Goal: Task Accomplishment & Management: Use online tool/utility

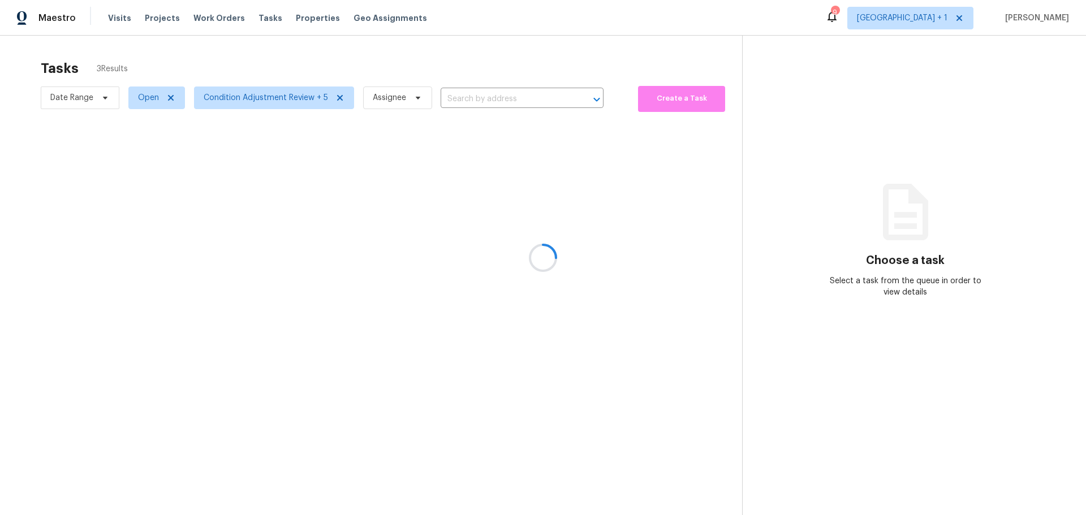
click at [112, 16] on div at bounding box center [543, 257] width 1086 height 515
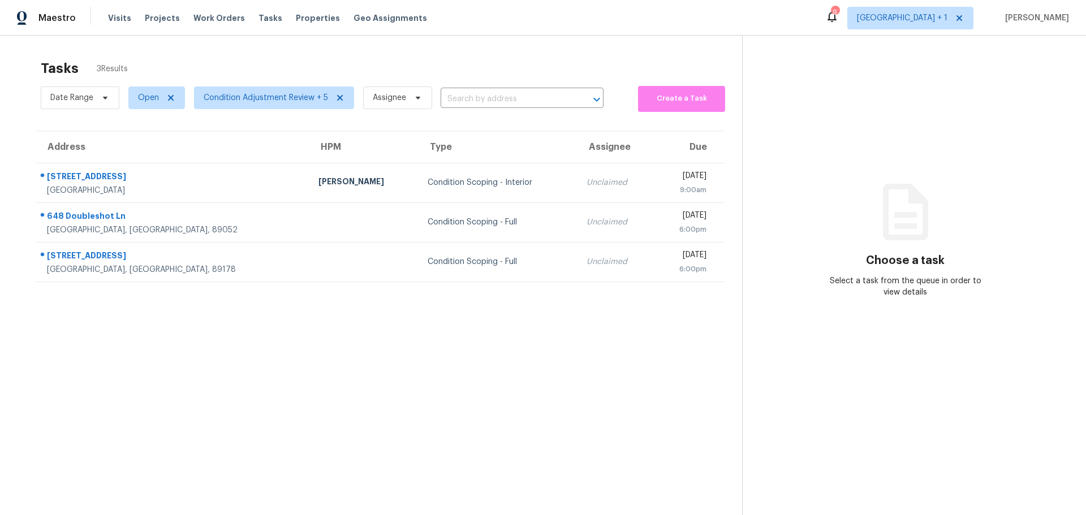
click at [112, 16] on span "Visits" at bounding box center [119, 17] width 23 height 11
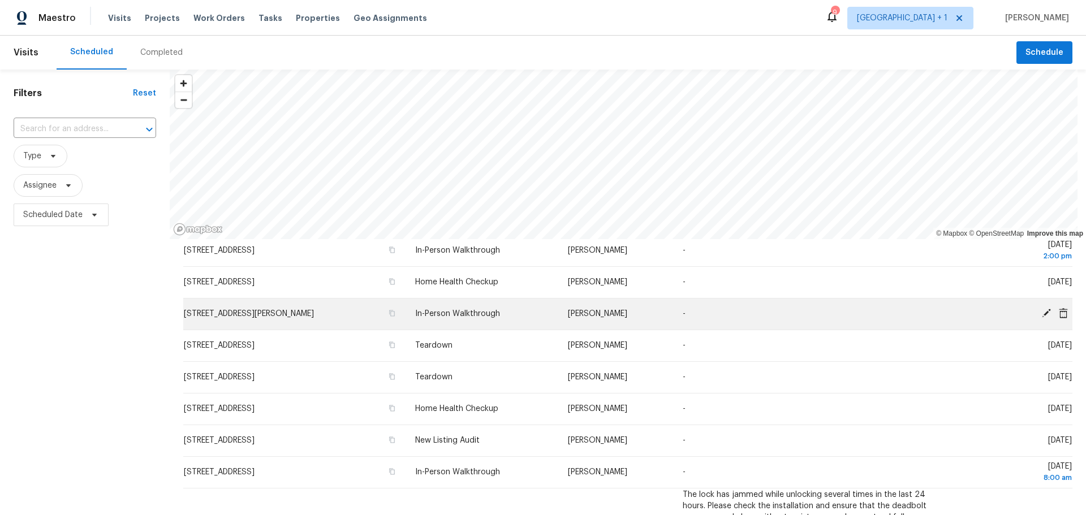
scroll to position [370, 0]
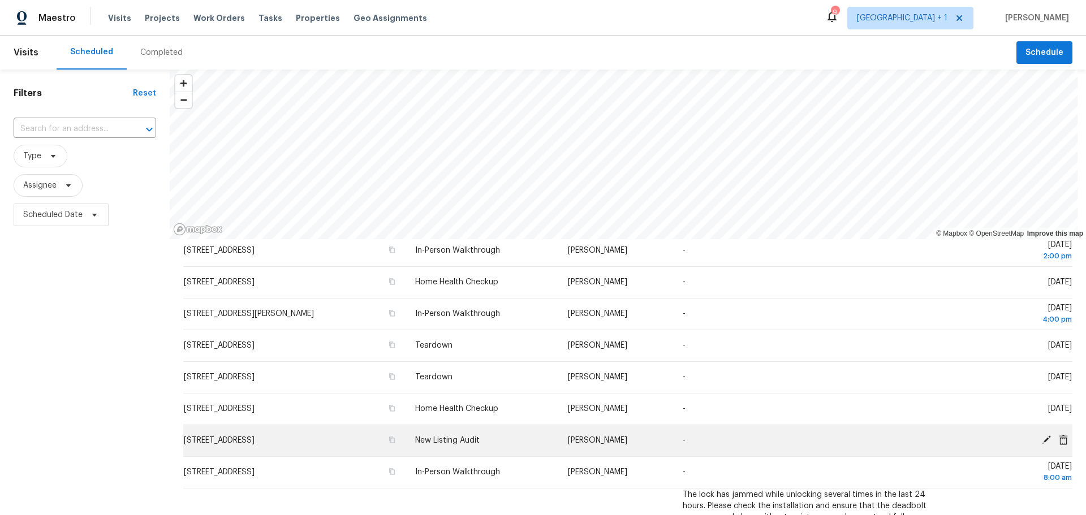
click at [1041, 435] on icon at bounding box center [1046, 440] width 10 height 10
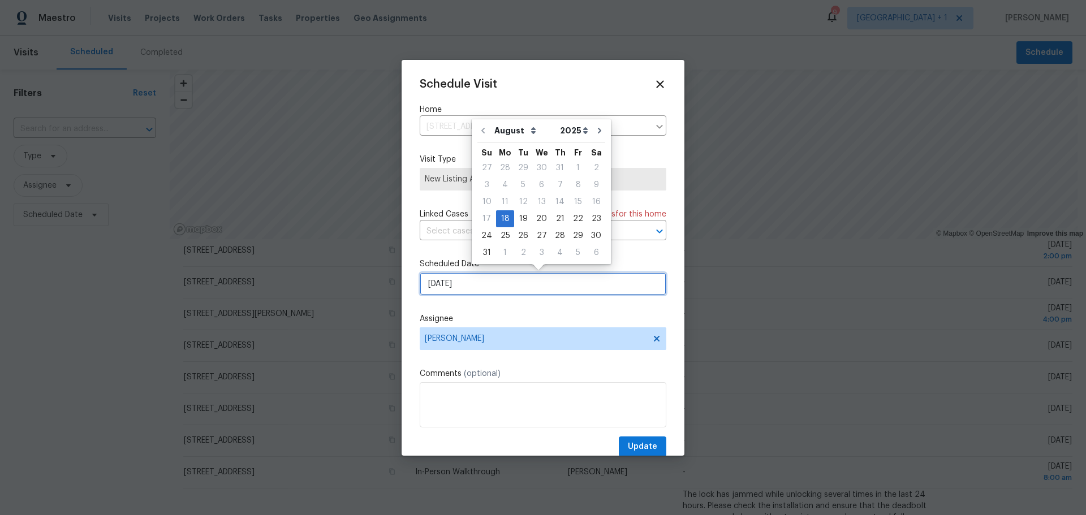
click at [497, 286] on input "8/18/2025" at bounding box center [543, 284] width 247 height 23
click at [504, 220] on div "18" at bounding box center [505, 219] width 18 height 16
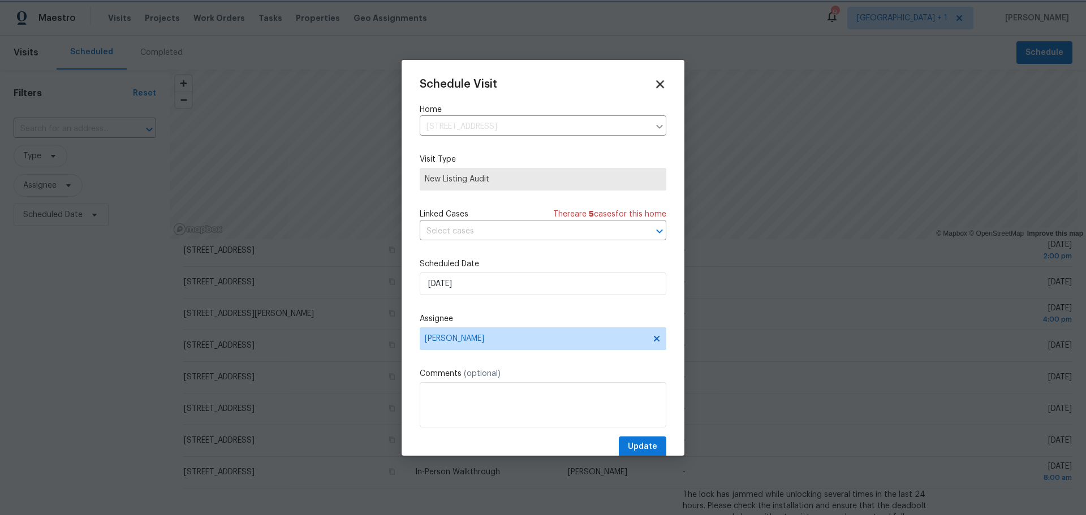
click at [654, 84] on icon at bounding box center [659, 83] width 13 height 13
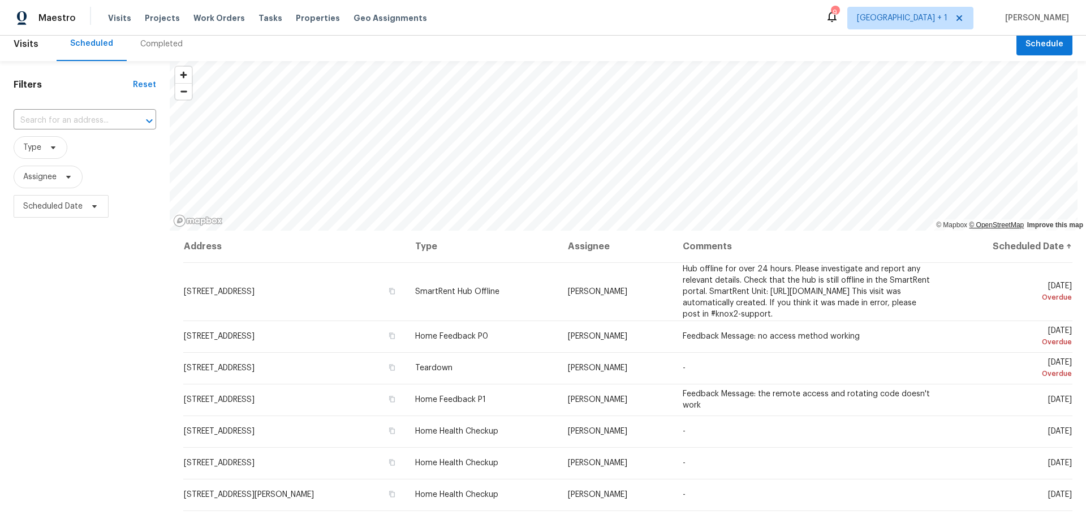
scroll to position [0, 0]
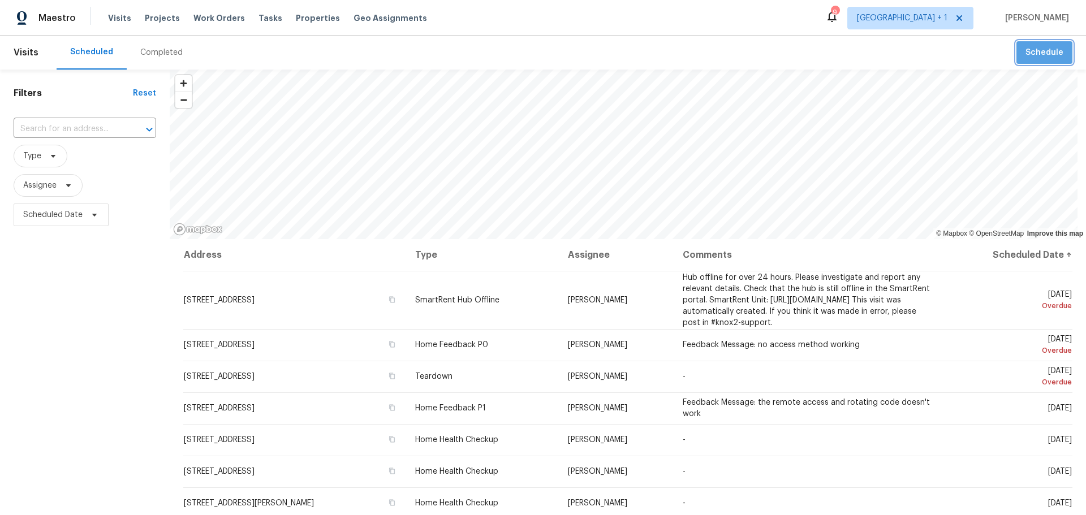
click at [1045, 52] on span "Schedule" at bounding box center [1044, 53] width 38 height 14
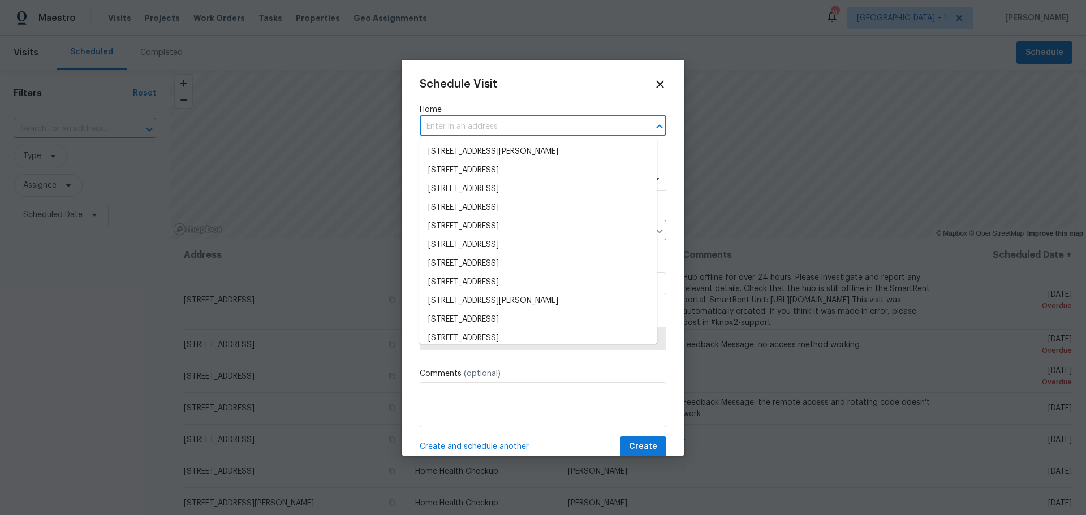
drag, startPoint x: 538, startPoint y: 130, endPoint x: 534, endPoint y: 110, distance: 20.3
click at [535, 123] on input "text" at bounding box center [527, 127] width 215 height 18
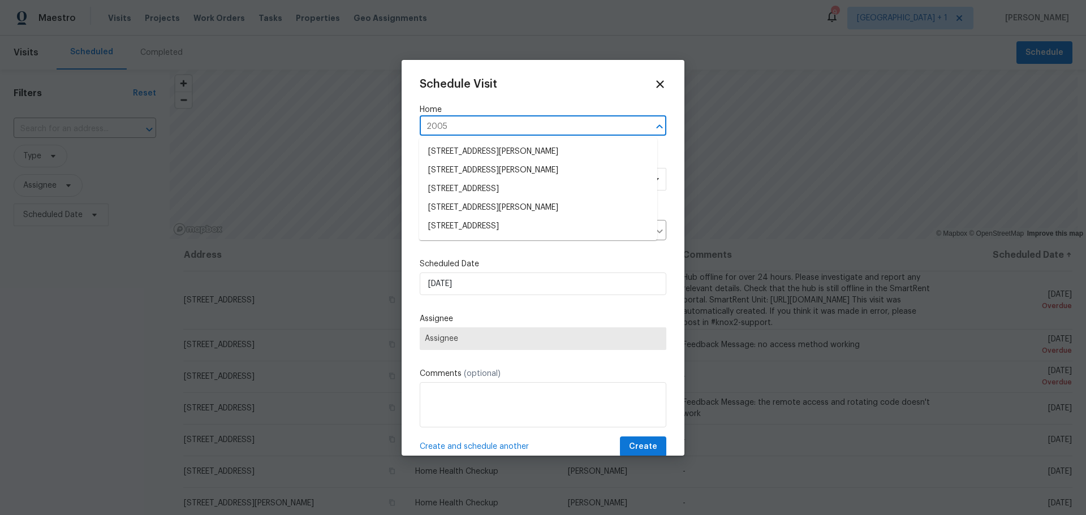
type input "2005"
click at [499, 237] on ul "2005 Burnham Ave, Las Vegas, NV 89104 2005 Yosemite Ct, Henderson, NV 89074 200…" at bounding box center [538, 189] width 238 height 102
click at [499, 229] on li "[STREET_ADDRESS]" at bounding box center [538, 226] width 238 height 19
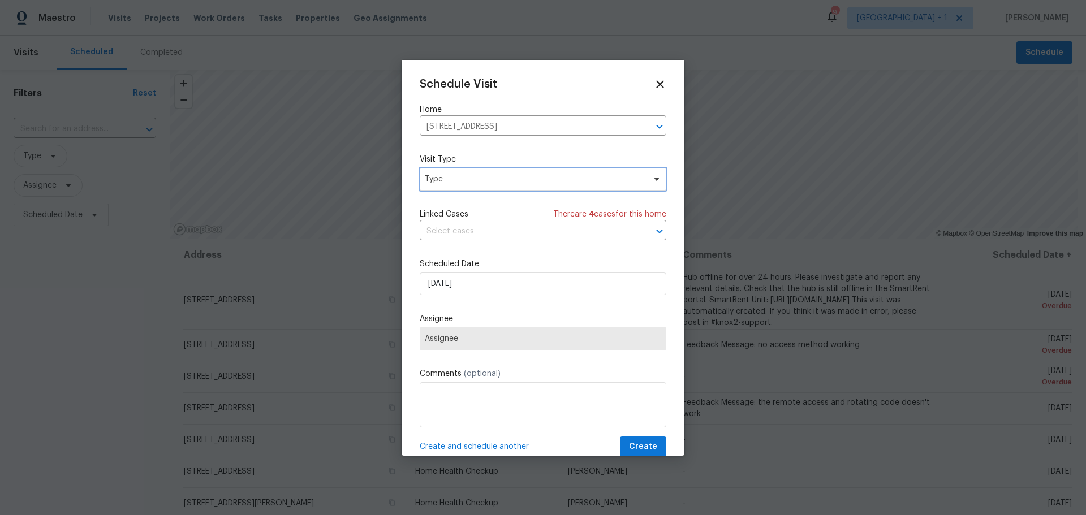
click at [449, 185] on span "Type" at bounding box center [543, 179] width 247 height 23
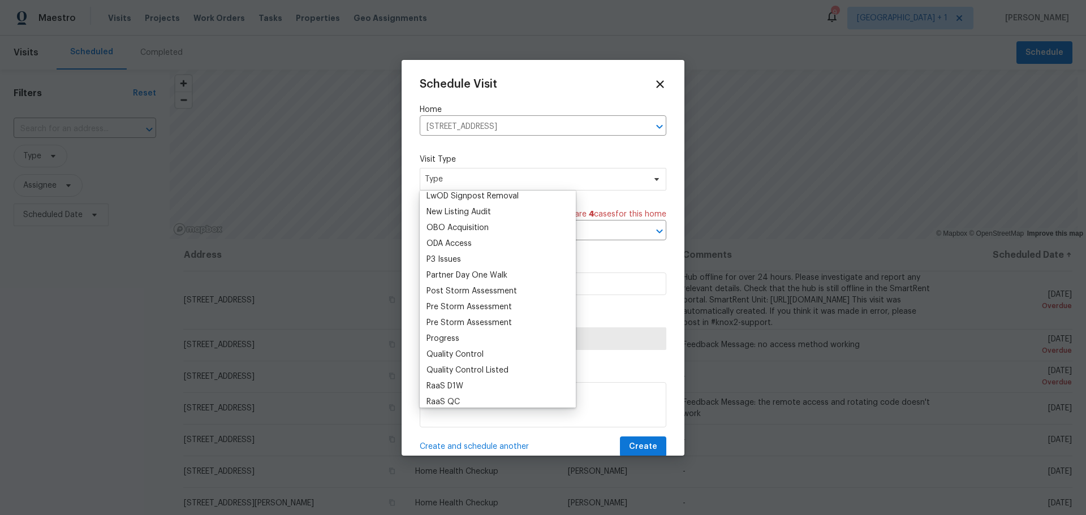
scroll to position [565, 0]
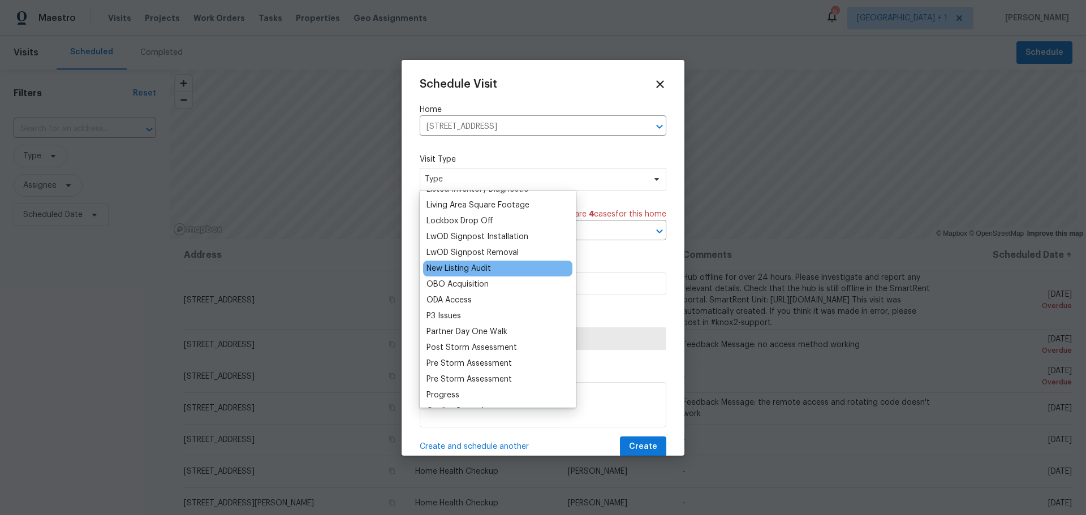
click at [468, 271] on div "New Listing Audit" at bounding box center [458, 268] width 64 height 11
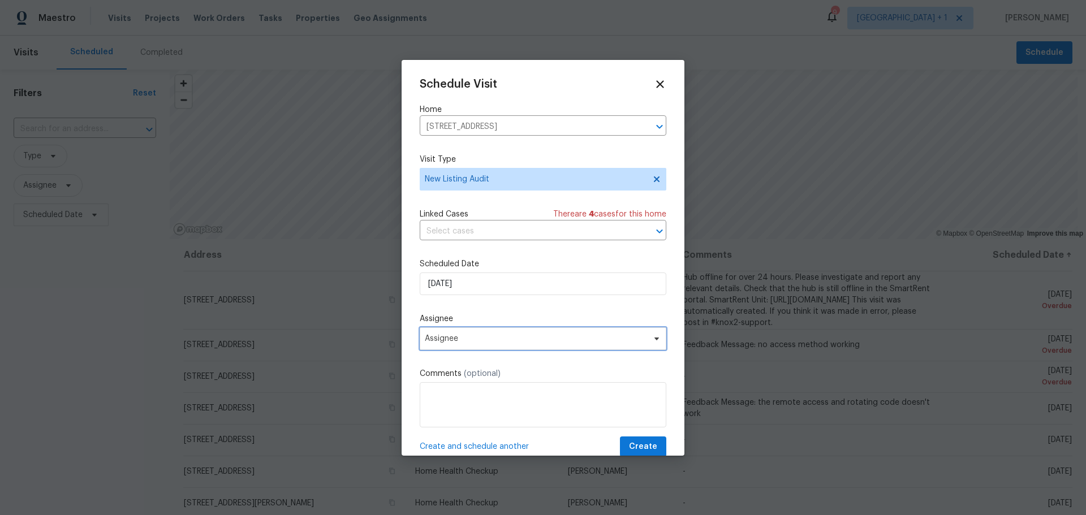
click at [479, 337] on span "Assignee" at bounding box center [536, 338] width 222 height 9
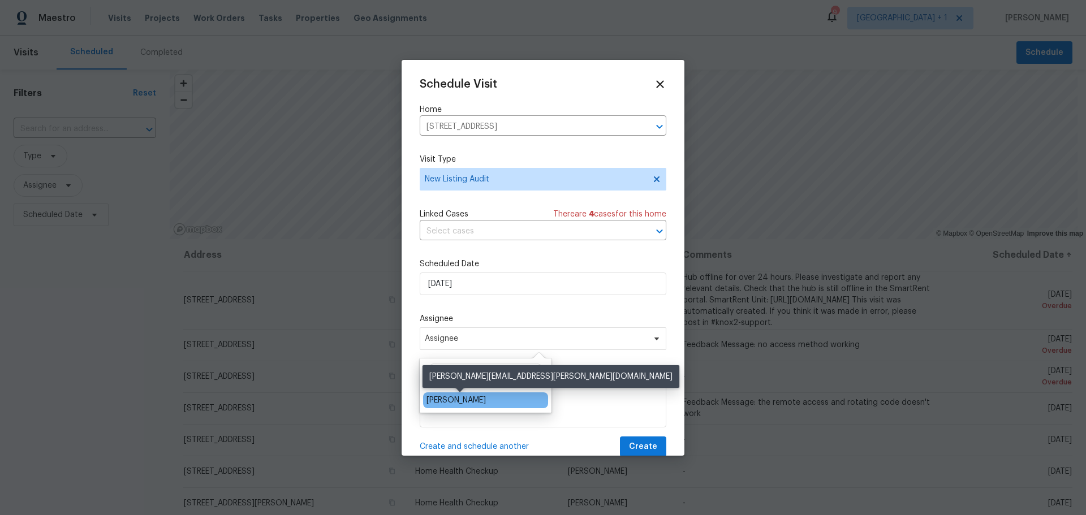
type input "jere"
click at [471, 399] on div "[PERSON_NAME]" at bounding box center [455, 400] width 59 height 11
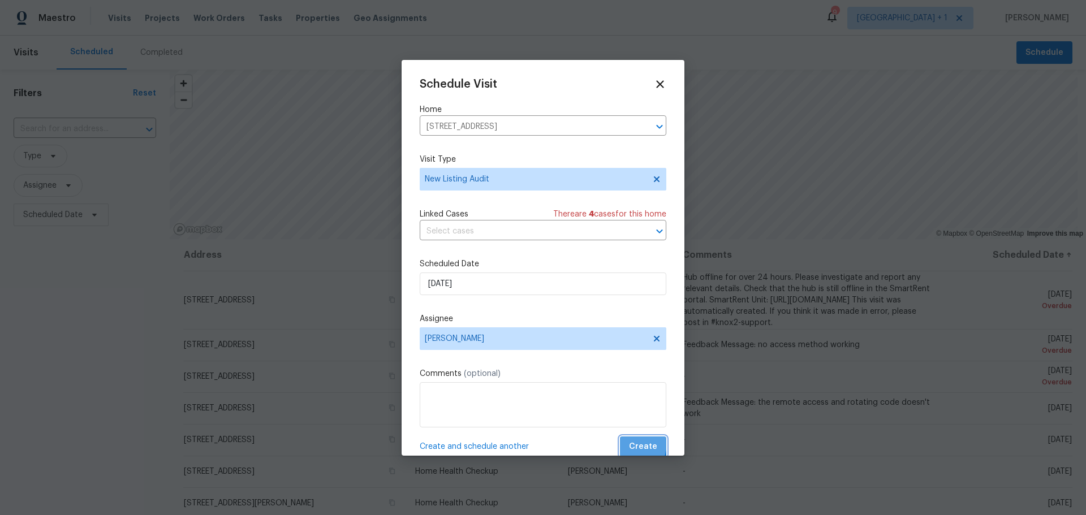
click at [620, 442] on button "Create" at bounding box center [643, 446] width 46 height 21
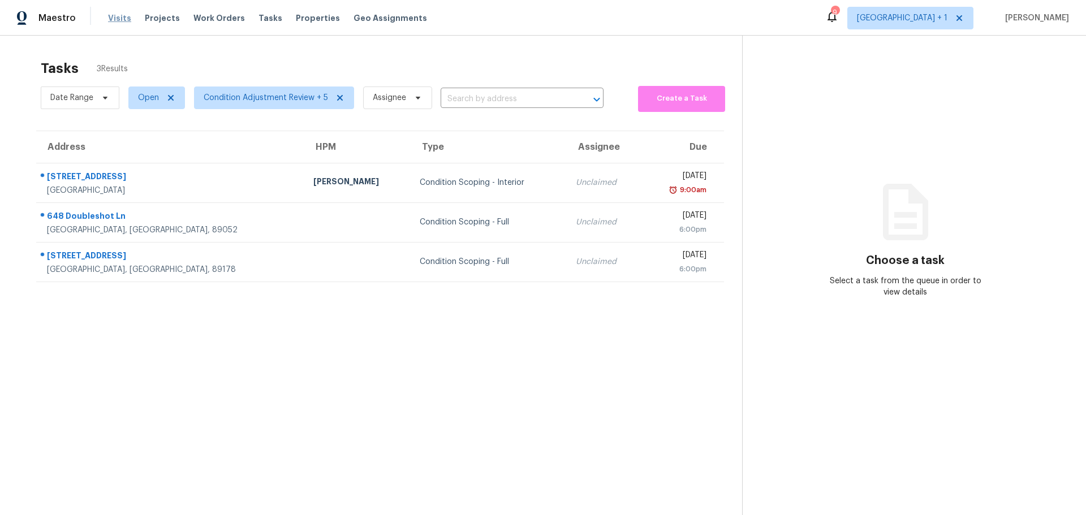
click at [108, 20] on span "Visits" at bounding box center [119, 17] width 23 height 11
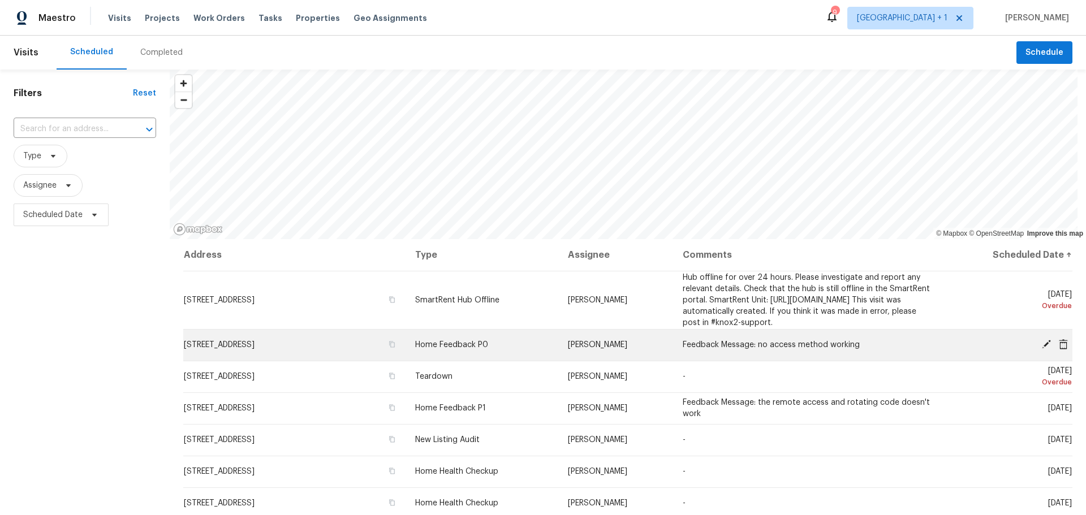
scroll to position [57, 0]
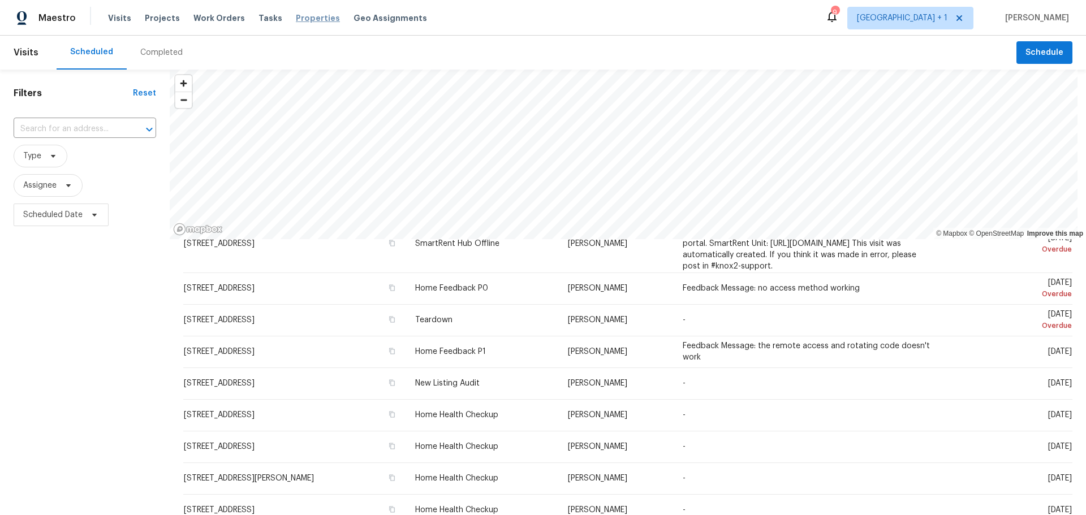
click at [297, 21] on span "Properties" at bounding box center [318, 17] width 44 height 11
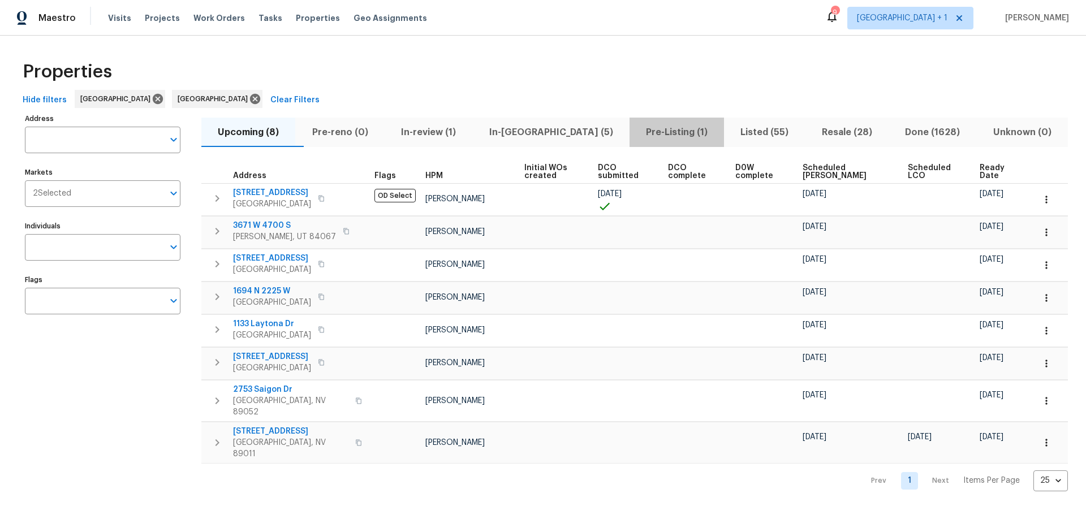
click at [639, 133] on span "Pre-Listing (1)" at bounding box center [676, 132] width 81 height 16
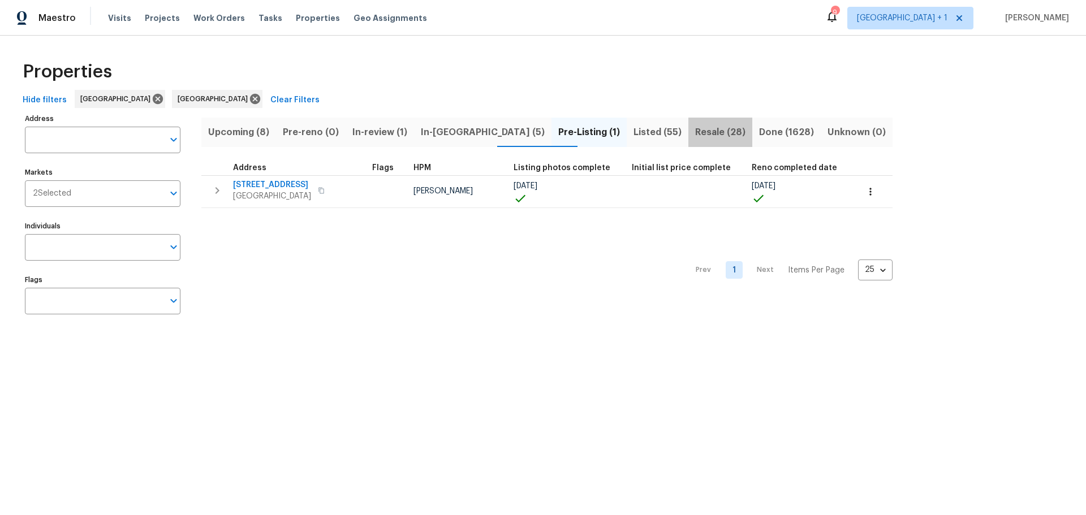
click at [695, 132] on span "Resale (28)" at bounding box center [720, 132] width 50 height 16
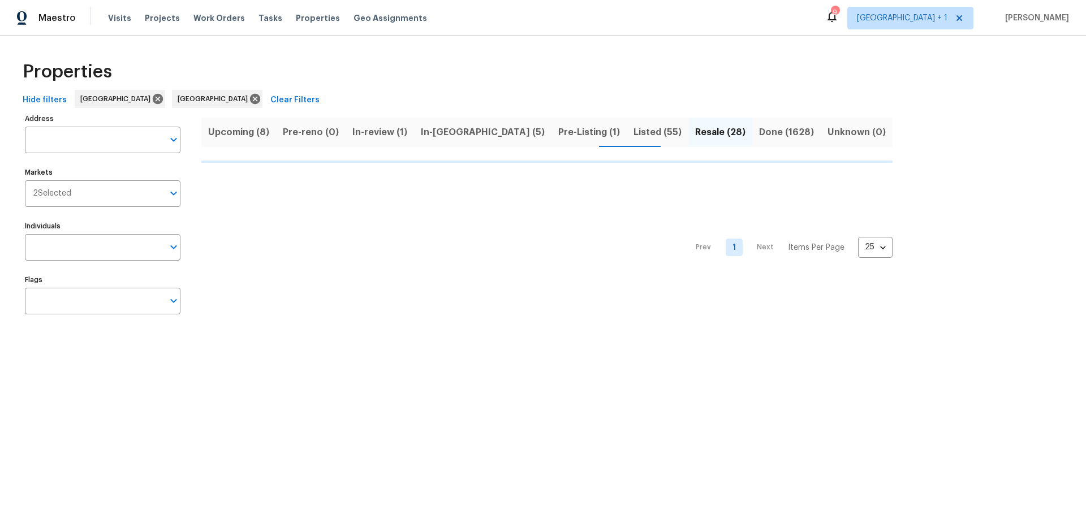
click at [633, 132] on span "Listed (55)" at bounding box center [657, 132] width 48 height 16
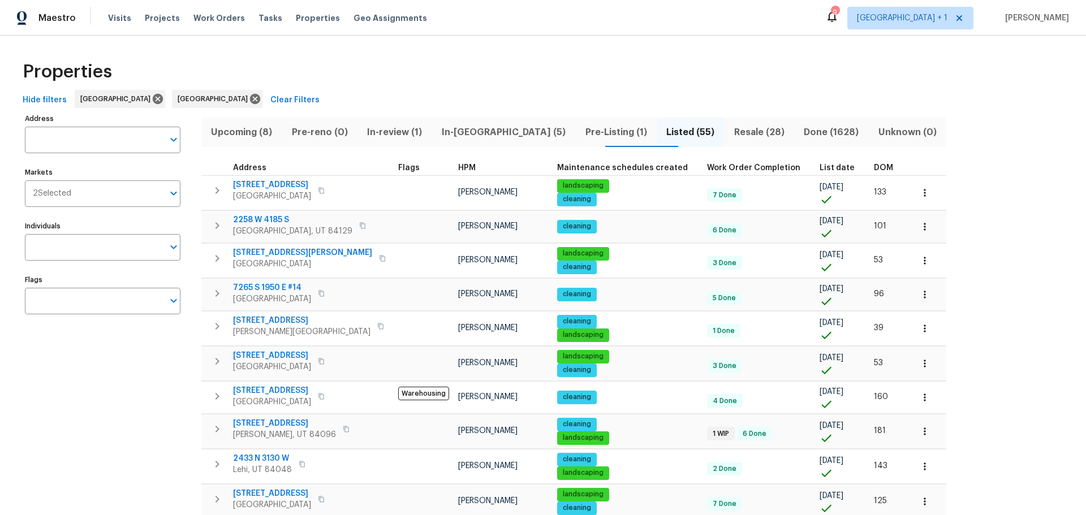
click at [819, 166] on span "List date" at bounding box center [836, 168] width 35 height 8
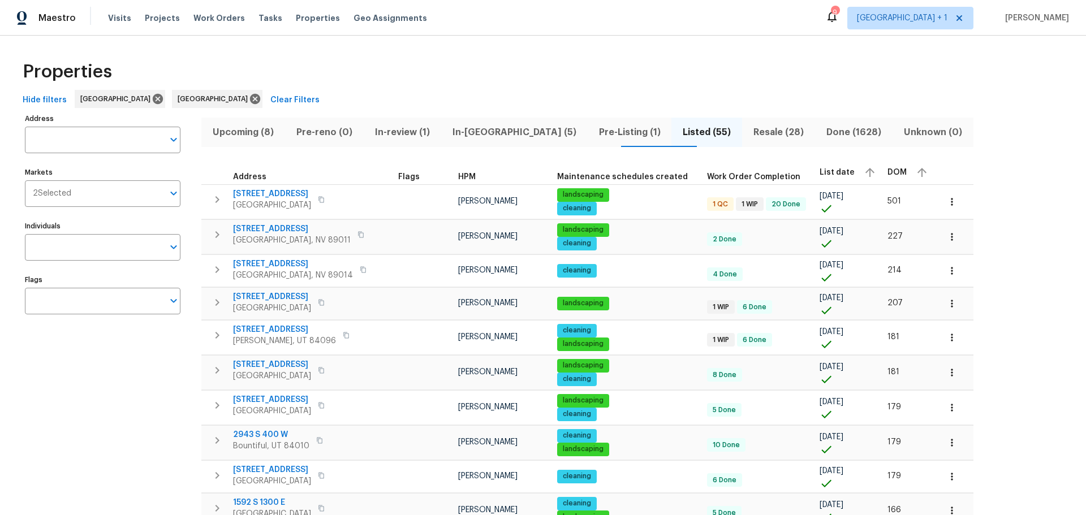
click at [819, 170] on span "List date" at bounding box center [836, 172] width 35 height 8
